Goal: Ask a question

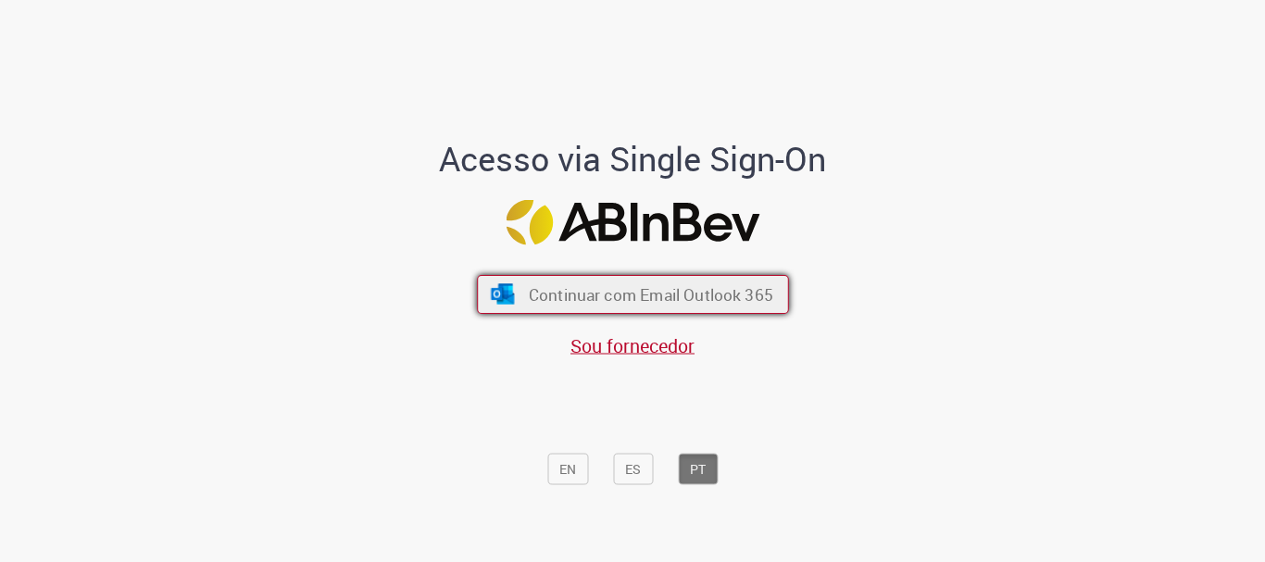
click at [706, 303] on span "Continuar com Email Outlook 365" at bounding box center [650, 294] width 244 height 21
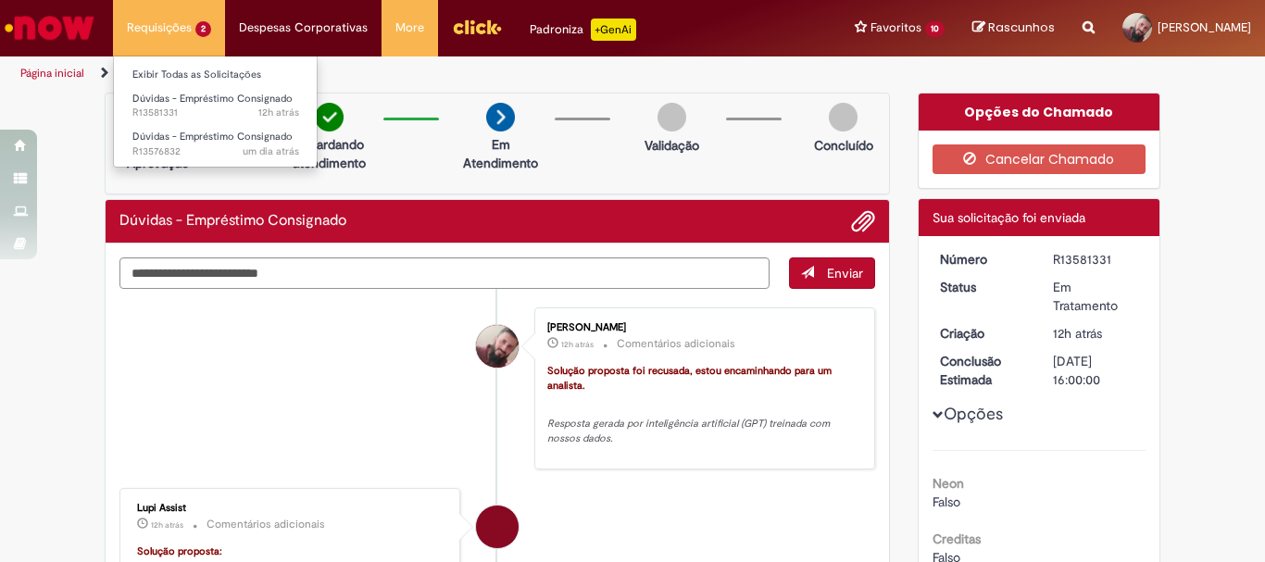
click at [155, 19] on li "Requisições 2 Exibir Todas as Solicitações Dúvidas - Empréstimo Consignado 12h …" at bounding box center [169, 28] width 112 height 56
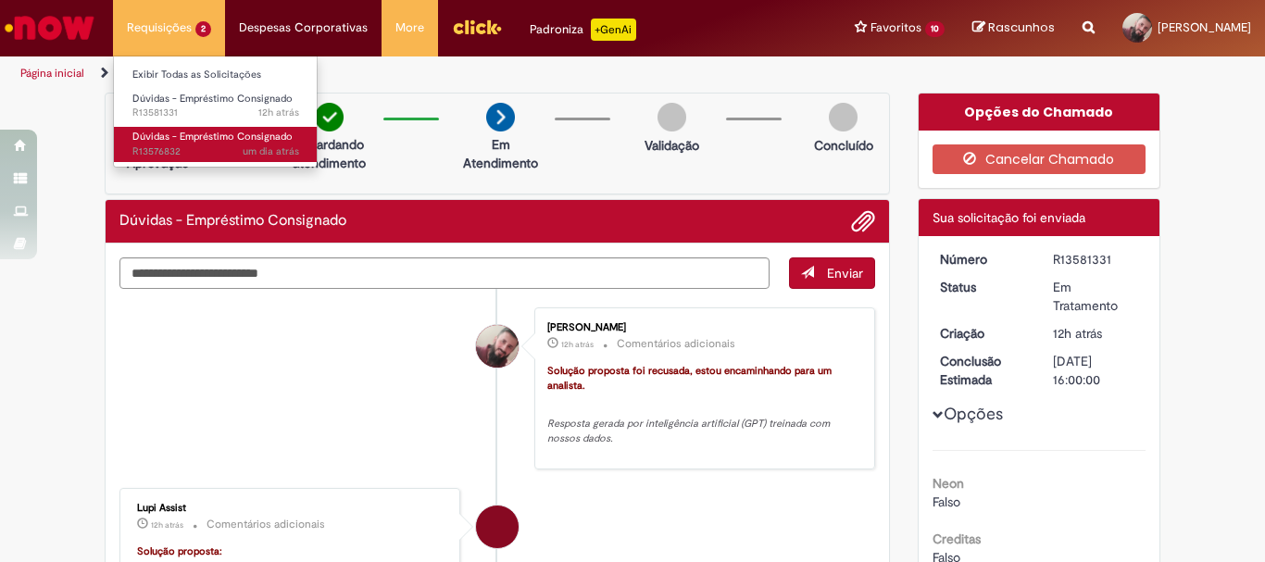
click at [203, 136] on span "Dúvidas - Empréstimo Consignado" at bounding box center [212, 137] width 160 height 14
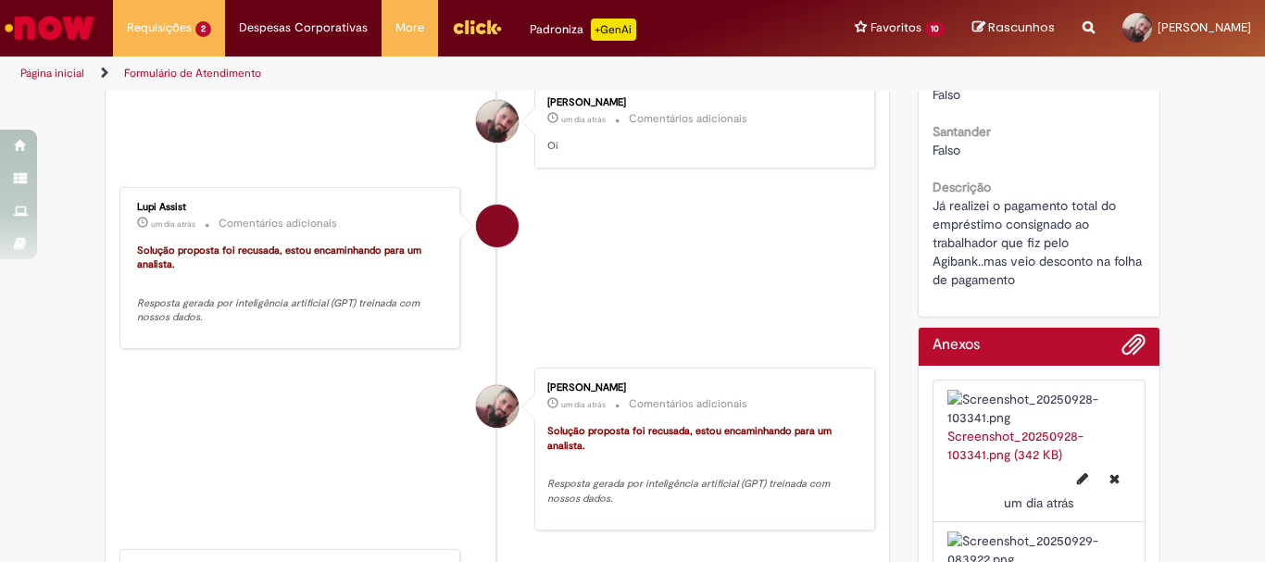
scroll to position [185, 0]
